Goal: Download file/media

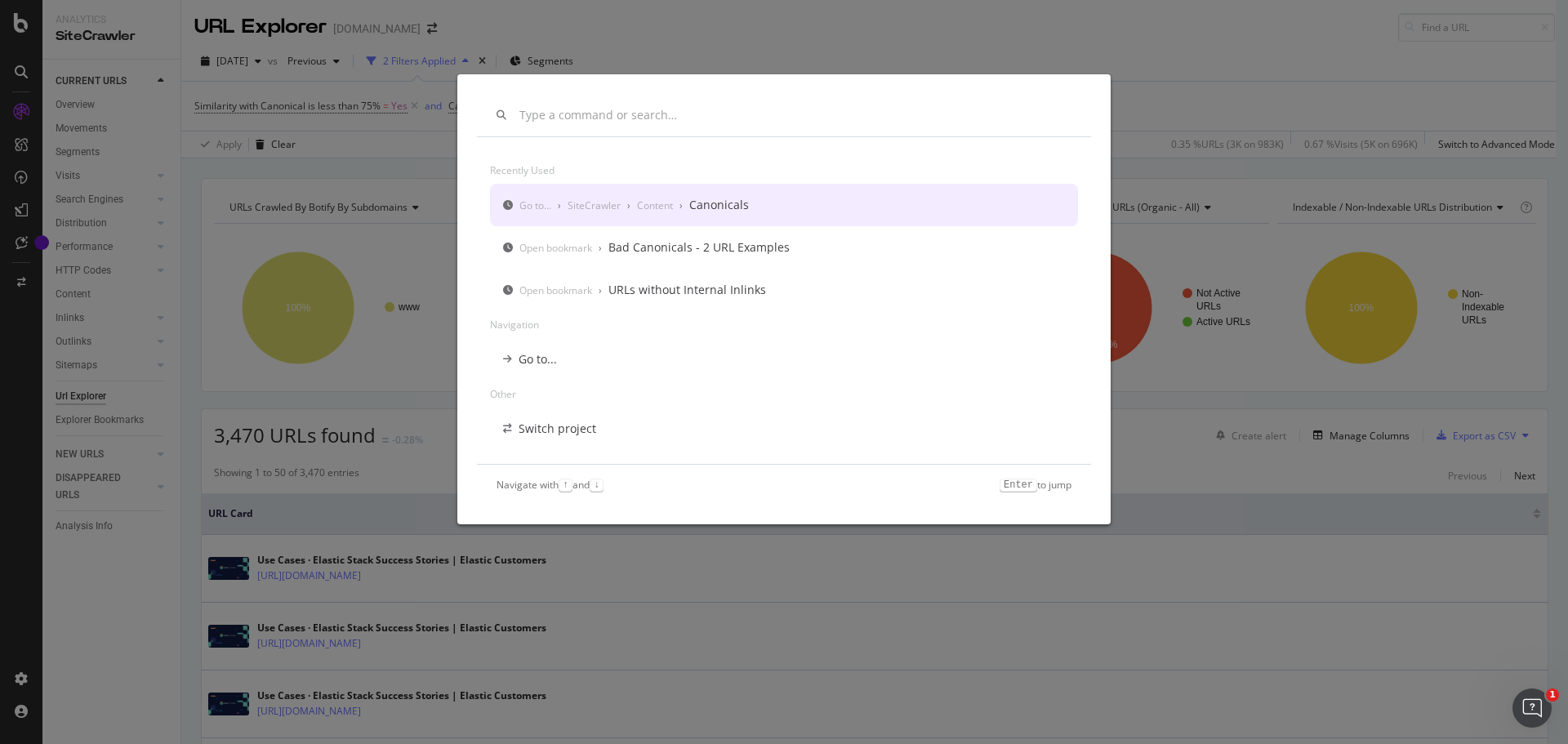
click at [700, 120] on input "modal" at bounding box center [795, 115] width 552 height 14
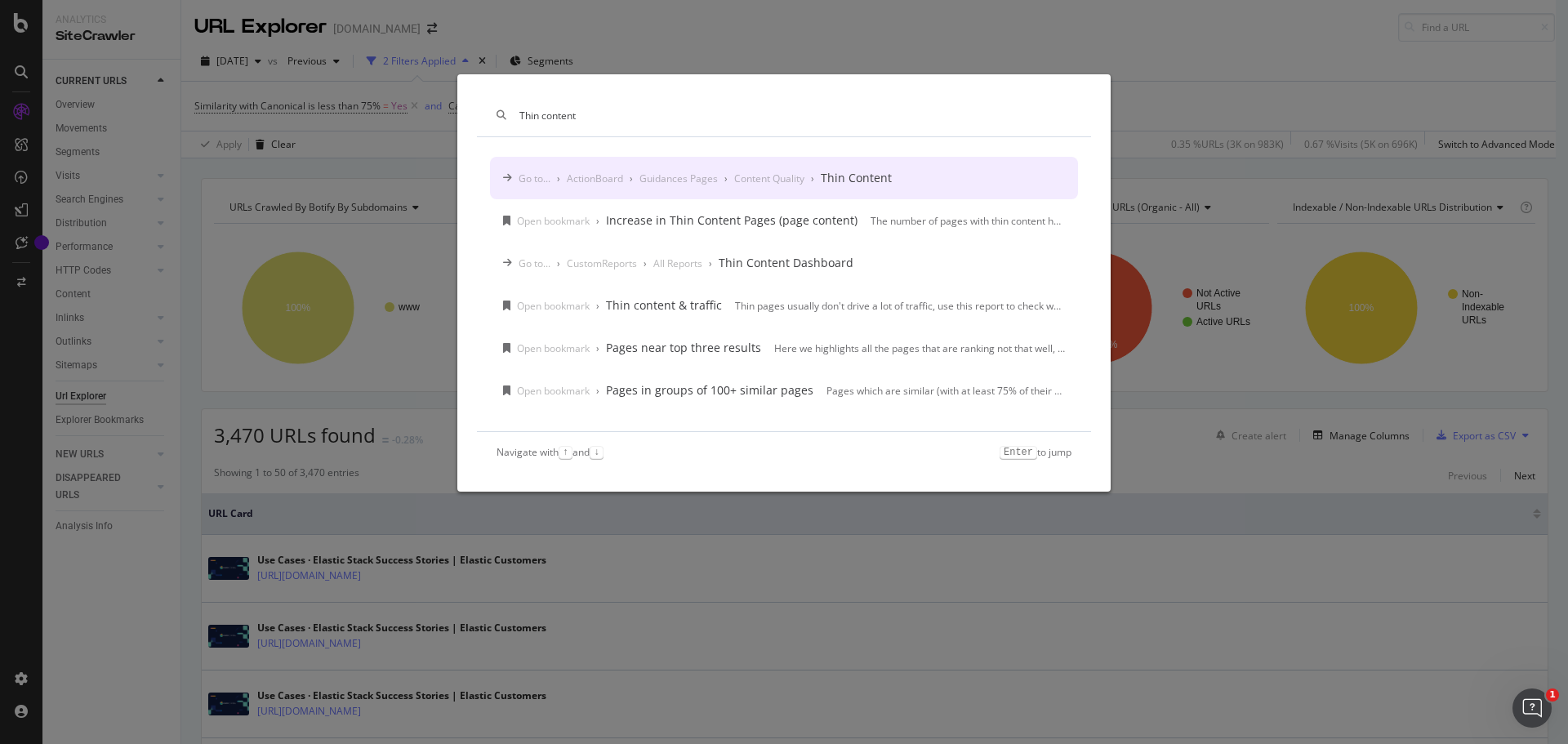
type input "Thin content"
click at [717, 165] on div "Go to... › ActionBoard › Guidances Pages › Content Quality › Thin Content" at bounding box center [784, 178] width 588 height 43
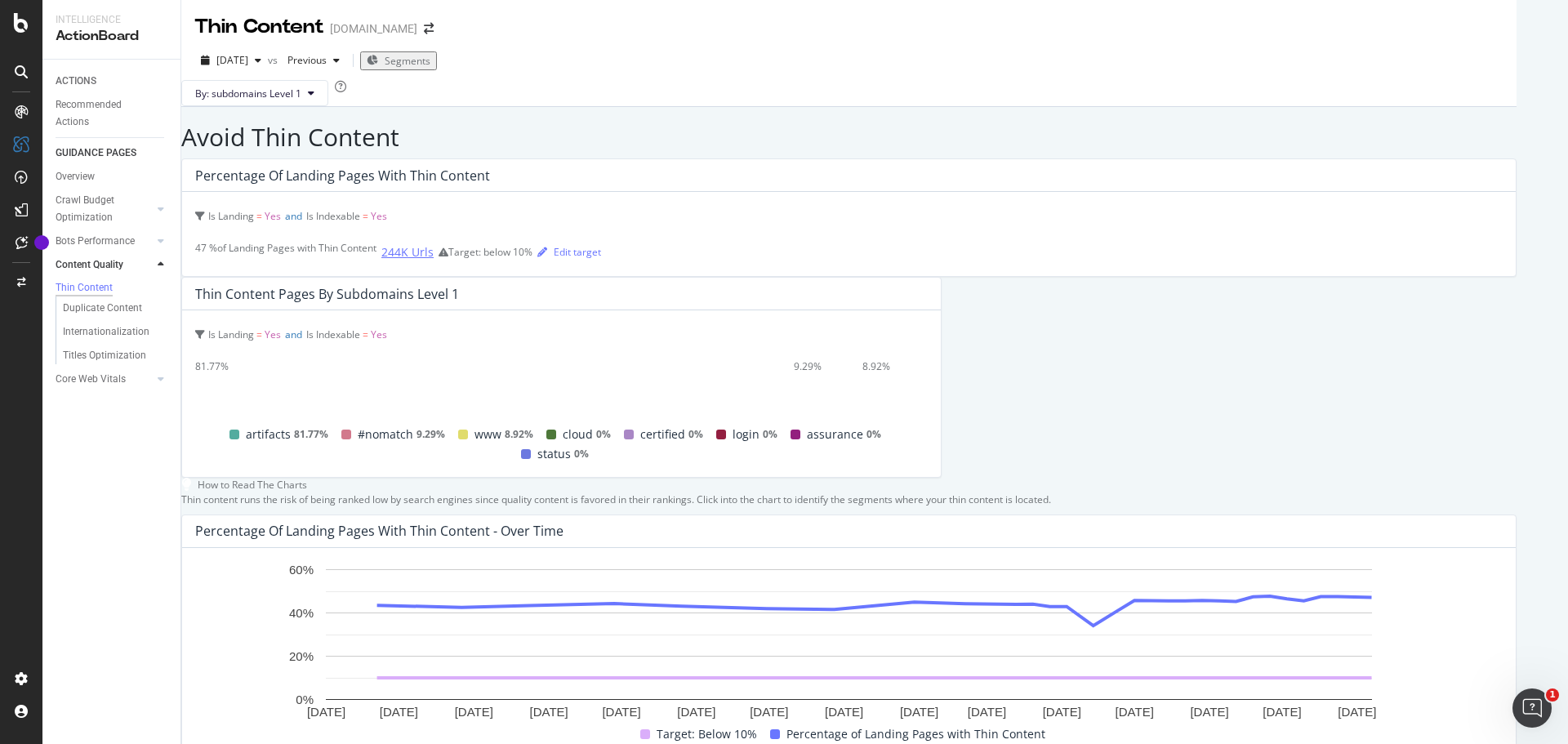
click at [382, 260] on div "244K Urls" at bounding box center [408, 252] width 52 height 17
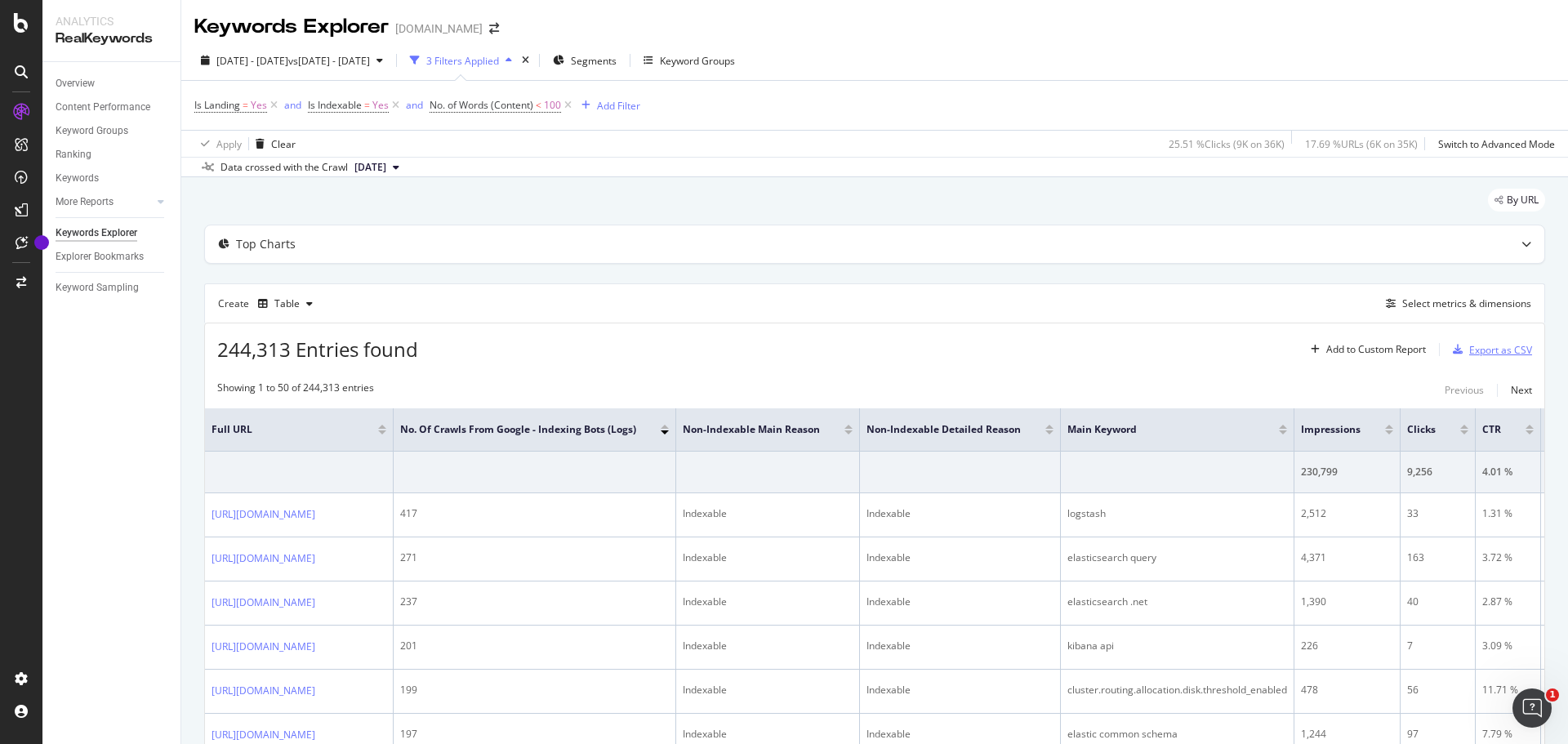
click at [1494, 356] on div "Export as CSV" at bounding box center [1500, 349] width 63 height 14
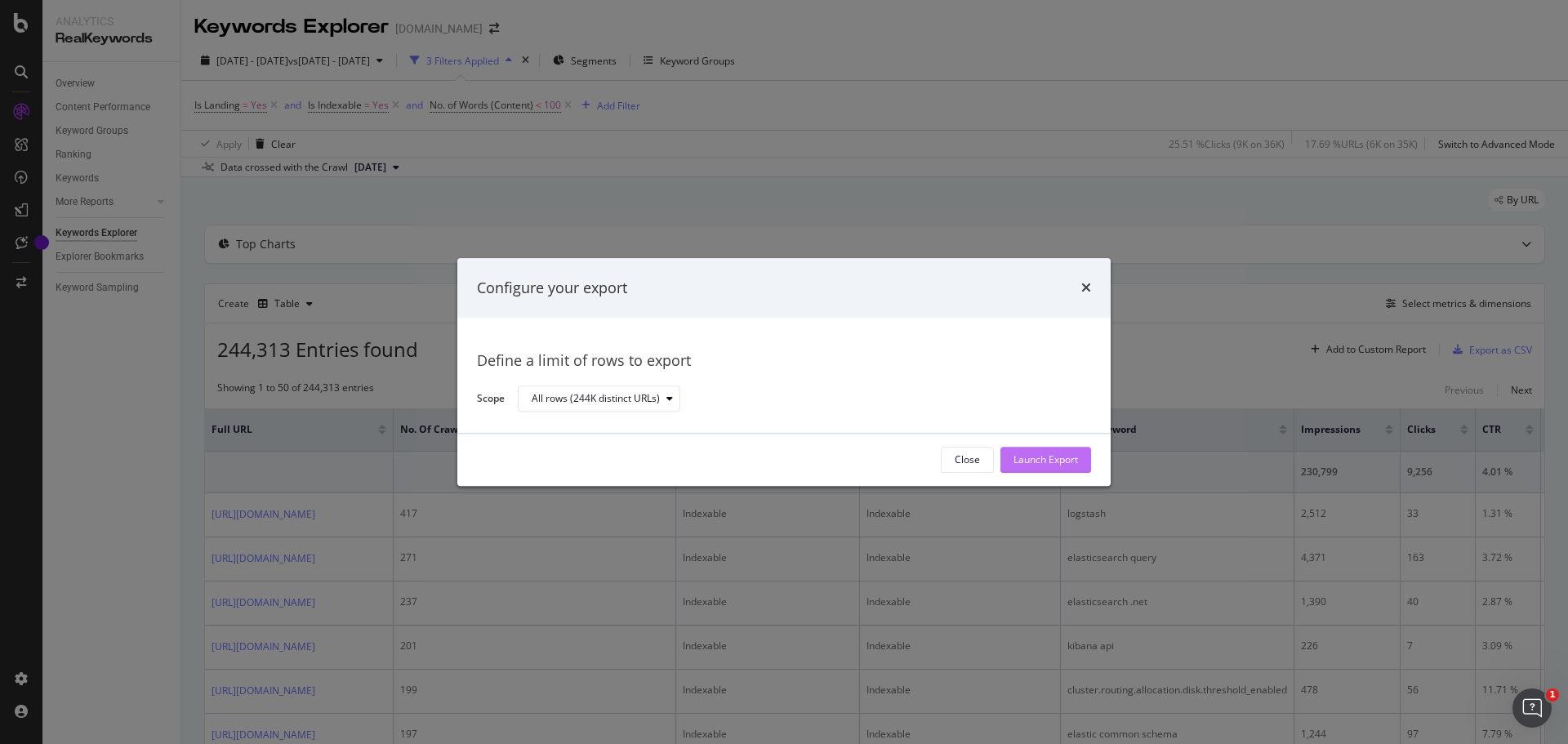
click at [1046, 457] on div "Launch Export" at bounding box center [1046, 460] width 65 height 14
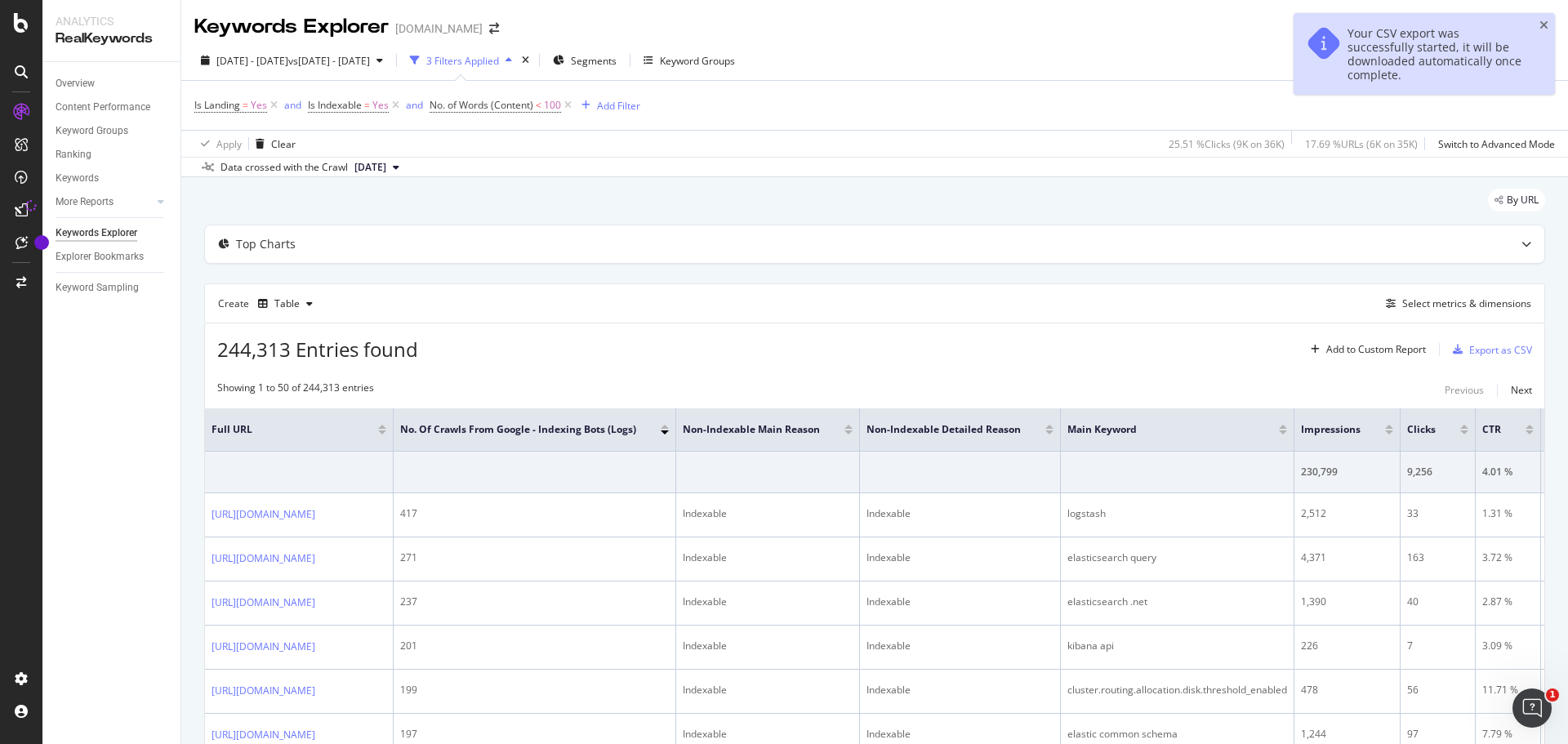
click at [1459, 49] on div "Your CSV export was successfully started, it will be downloaded automatically o…" at bounding box center [1436, 54] width 178 height 56
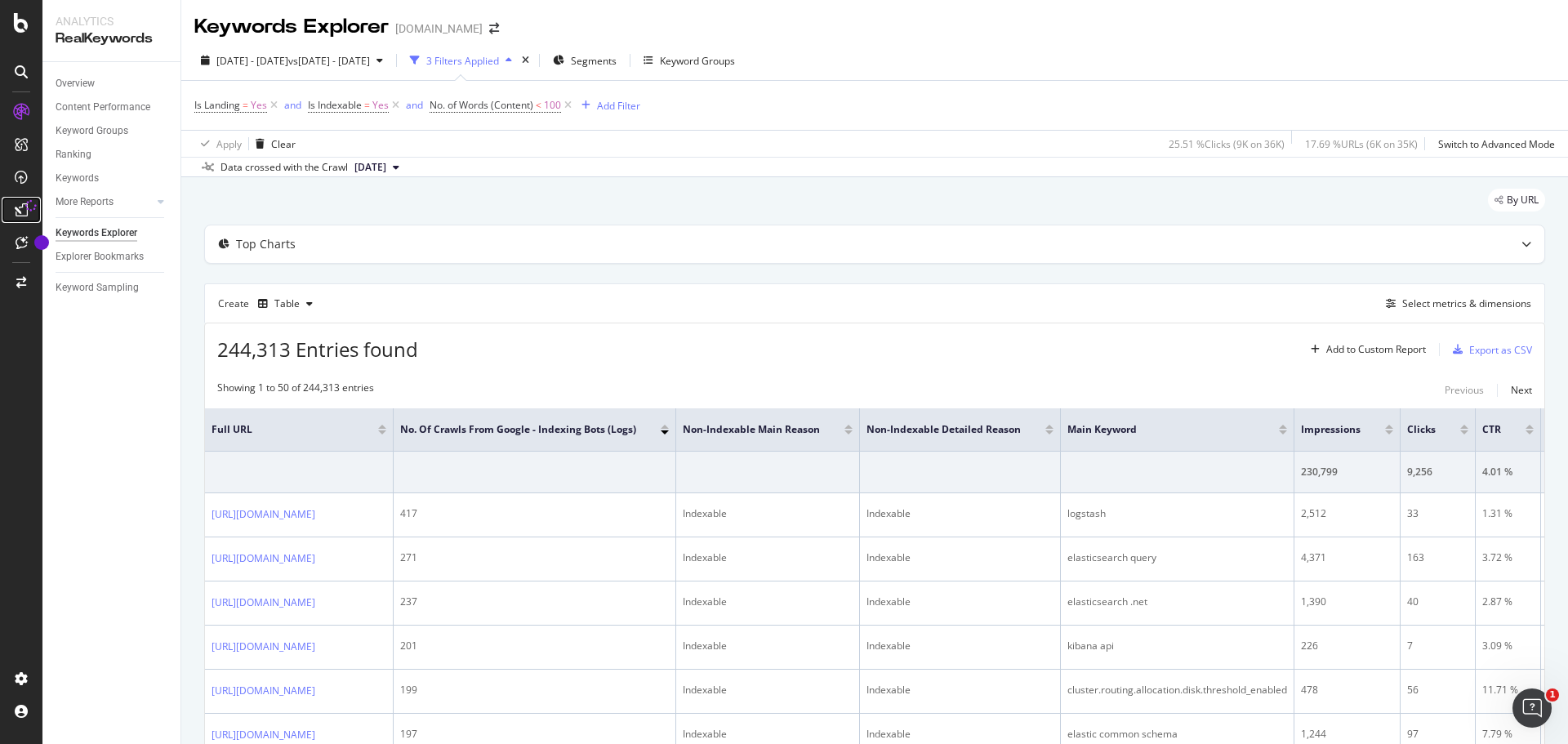
click at [24, 214] on icon at bounding box center [21, 209] width 13 height 13
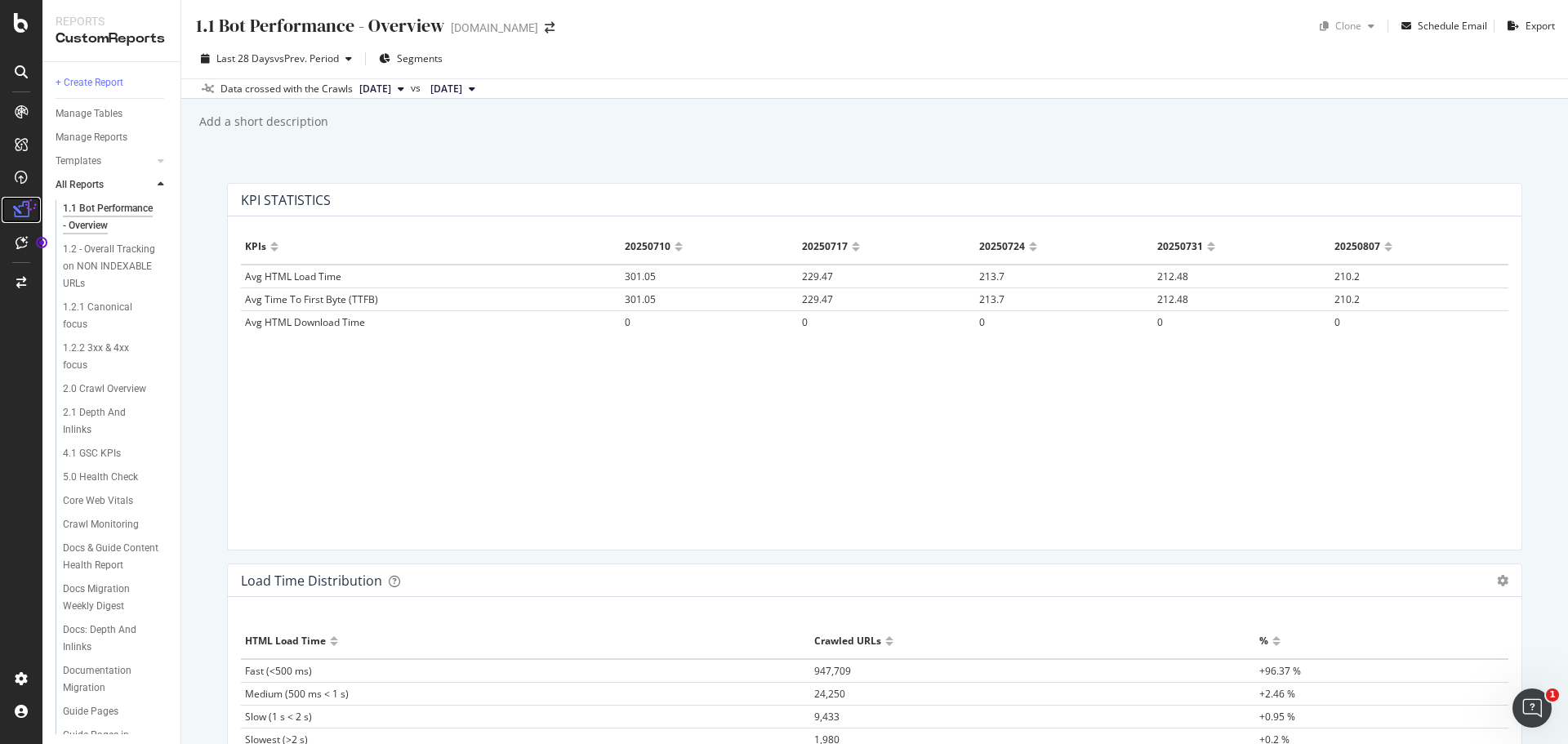
click at [17, 205] on icon at bounding box center [21, 210] width 17 height 17
click at [96, 275] on div "DataExports" at bounding box center [92, 282] width 64 height 17
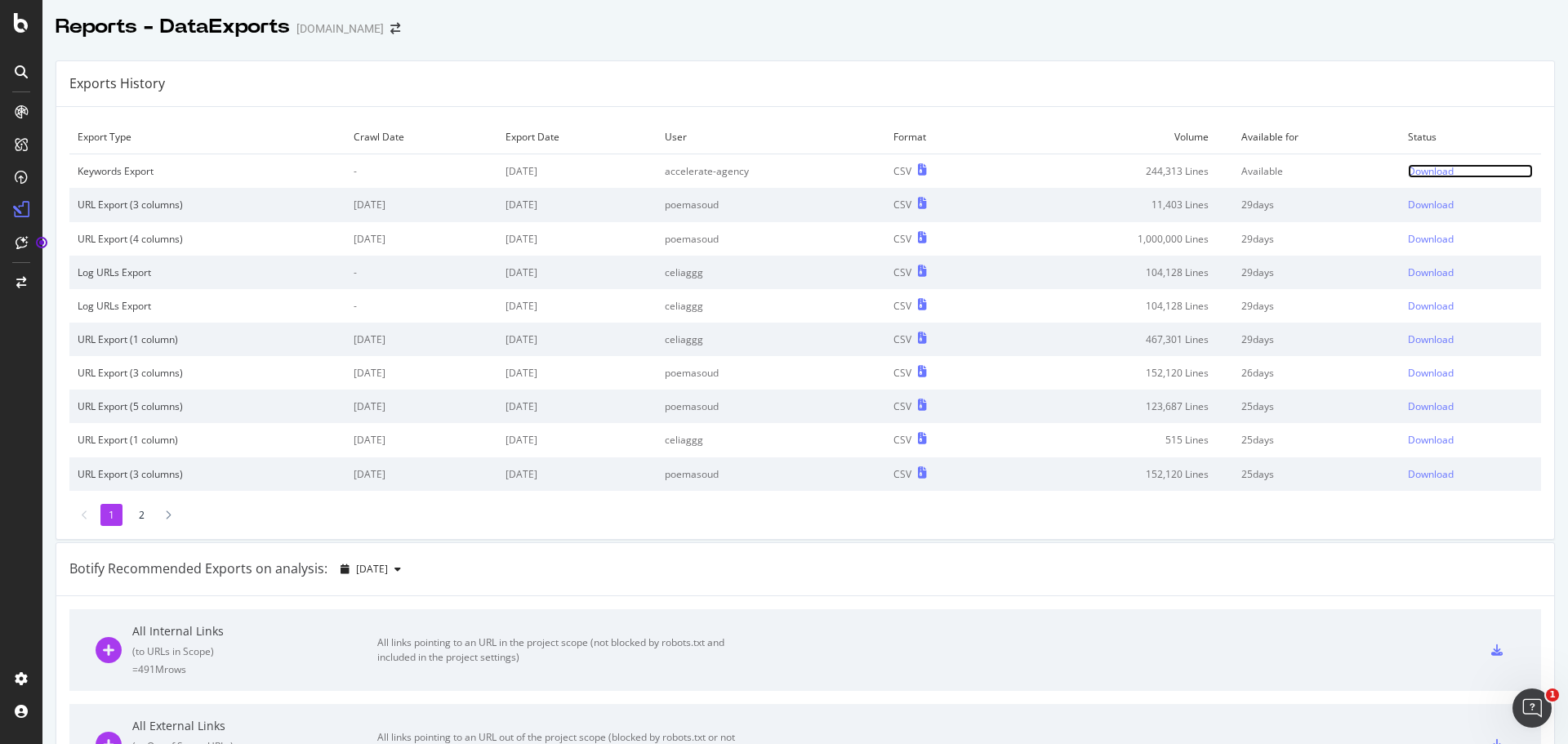
click at [1408, 169] on div "Download" at bounding box center [1430, 170] width 45 height 14
